Goal: Entertainment & Leisure: Browse casually

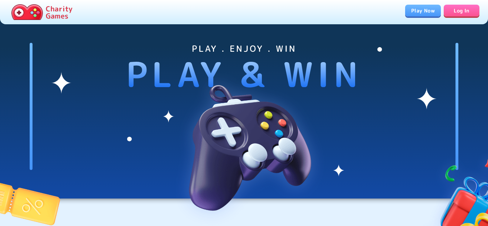
click at [422, 13] on link "Play Now" at bounding box center [423, 11] width 36 height 12
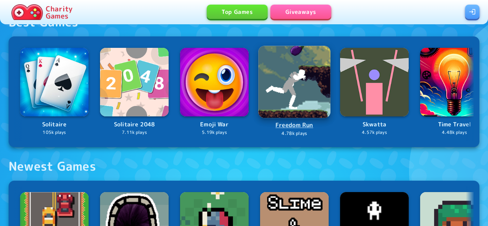
scroll to position [379, 0]
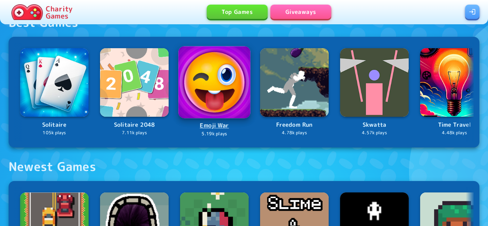
click at [210, 77] on img at bounding box center [214, 82] width 72 height 72
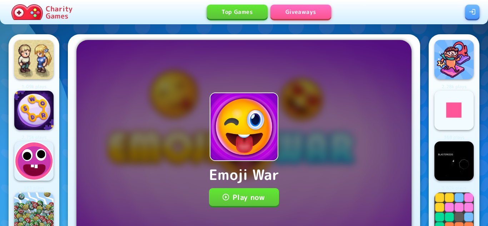
click at [243, 194] on button "Play now" at bounding box center [244, 197] width 70 height 18
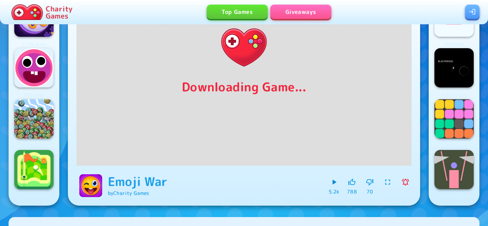
scroll to position [92, 0]
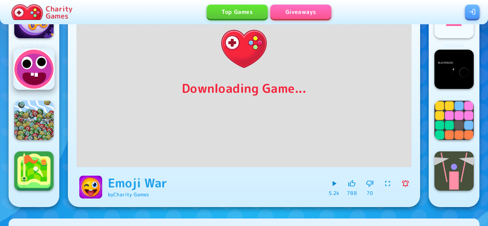
click at [33, 76] on img at bounding box center [33, 69] width 41 height 41
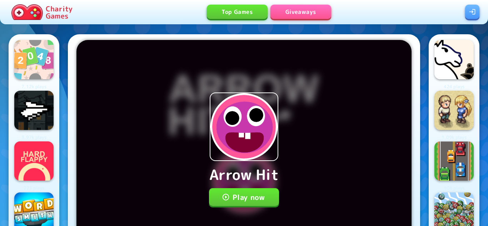
click at [220, 193] on button "Play now" at bounding box center [244, 197] width 70 height 18
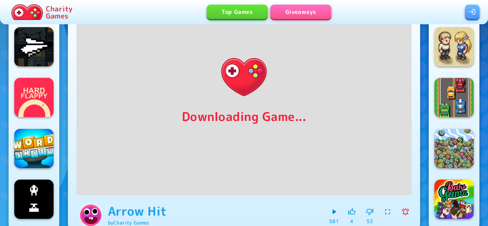
scroll to position [64, 0]
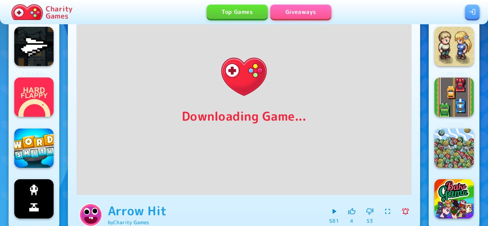
click at [387, 210] on icon "button" at bounding box center [387, 211] width 9 height 9
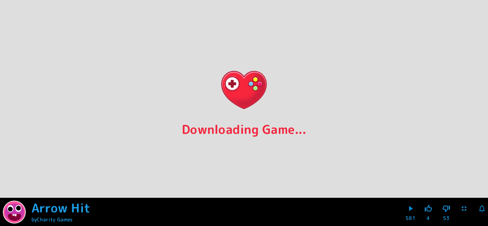
scroll to position [0, 0]
